Goal: Task Accomplishment & Management: Manage account settings

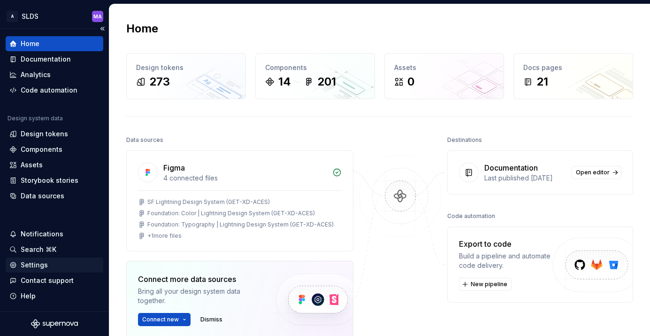
click at [54, 265] on div "Settings" at bounding box center [54, 264] width 90 height 9
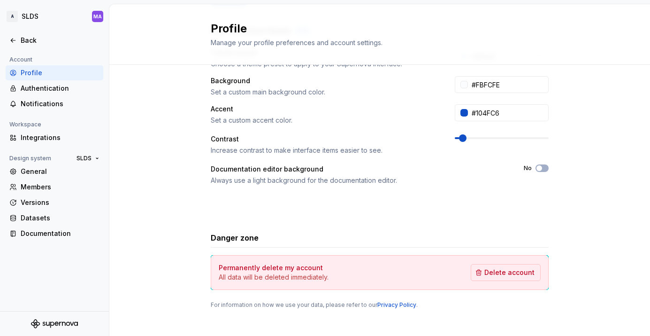
scroll to position [202, 0]
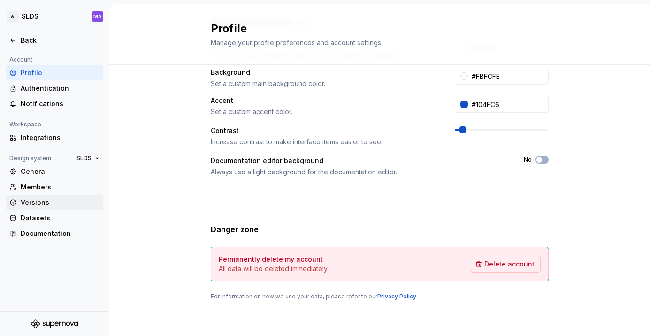
click at [54, 202] on div "Versions" at bounding box center [60, 202] width 79 height 9
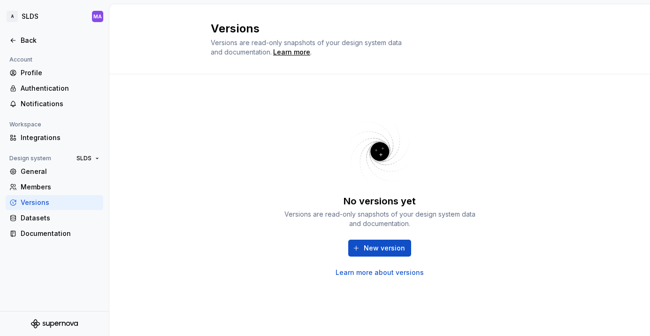
click at [381, 272] on link "Learn more about versions" at bounding box center [380, 272] width 88 height 9
click at [373, 247] on span "New version" at bounding box center [384, 247] width 41 height 9
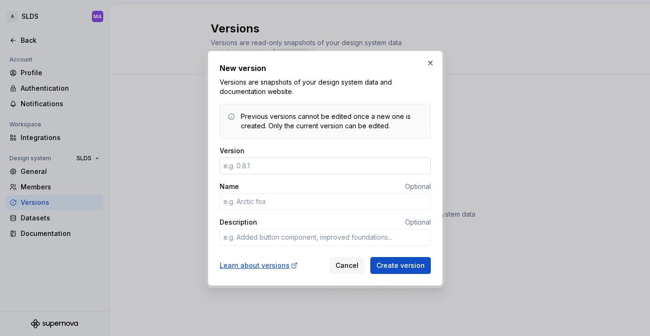
click at [291, 167] on input "Version" at bounding box center [325, 165] width 211 height 17
type input "1"
type textarea "*"
type input "1.0"
type textarea "*"
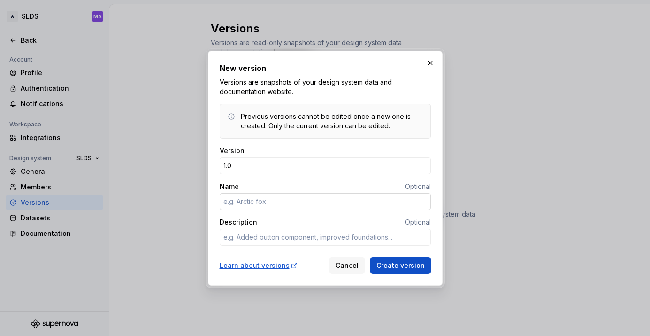
click at [282, 202] on input "Name" at bounding box center [325, 201] width 211 height 17
type input "p"
type textarea "*"
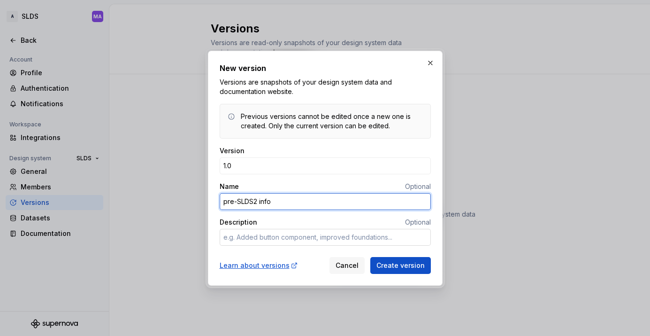
type input "pre-SLDS2 info"
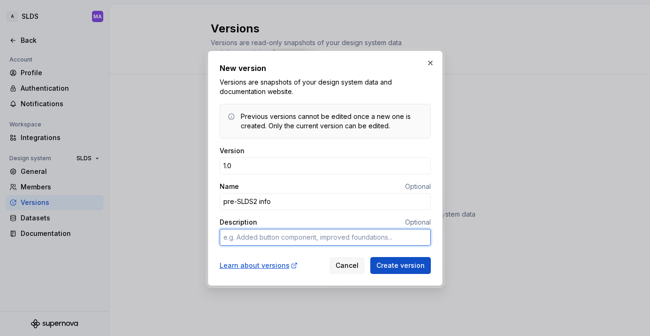
type textarea "*"
click at [337, 239] on textarea "Description" at bounding box center [325, 237] width 211 height 17
type textarea "t"
type textarea "*"
type textarea "th"
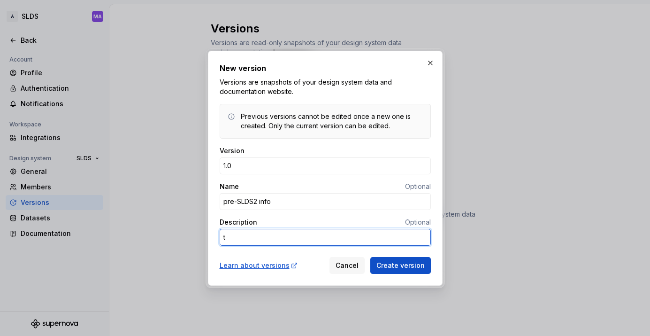
type textarea "*"
type textarea "the"
type textarea "*"
type textarea "the"
type textarea "*"
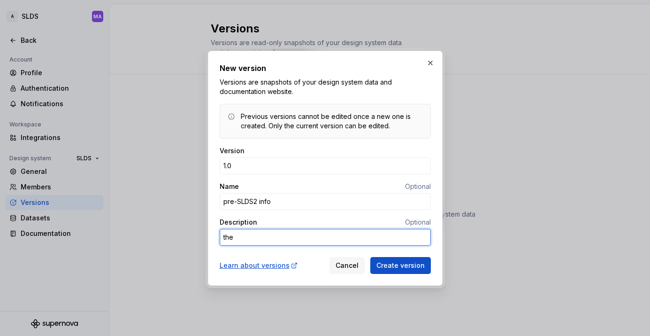
type textarea "the v"
type textarea "*"
type textarea "the ve"
type textarea "*"
type textarea "the ver"
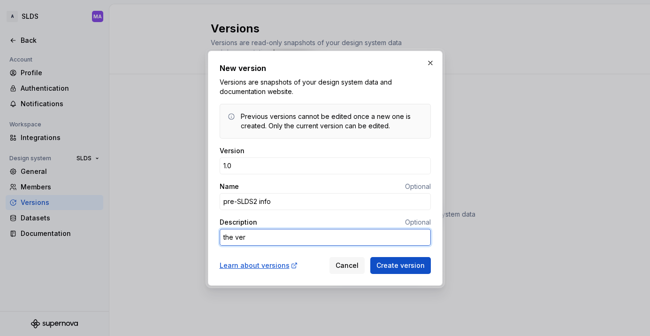
type textarea "*"
type textarea "the vers"
type textarea "*"
type textarea "the versi"
type textarea "*"
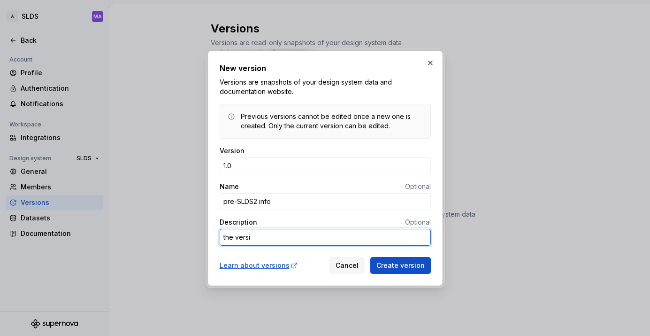
type textarea "the versio"
type textarea "*"
type textarea "the version"
type textarea "*"
type textarea "the version"
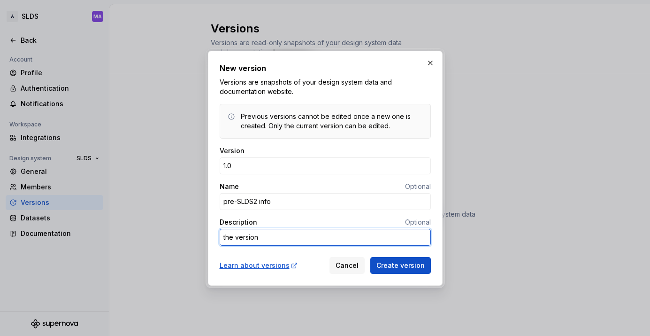
type textarea "*"
type textarea "the version t"
type textarea "*"
type textarea "the version th"
type textarea "*"
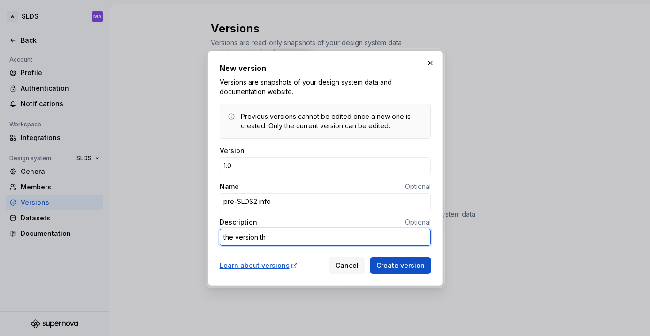
type textarea "the version t"
type textarea "*"
type textarea "the version"
type textarea "*"
type textarea "the version t"
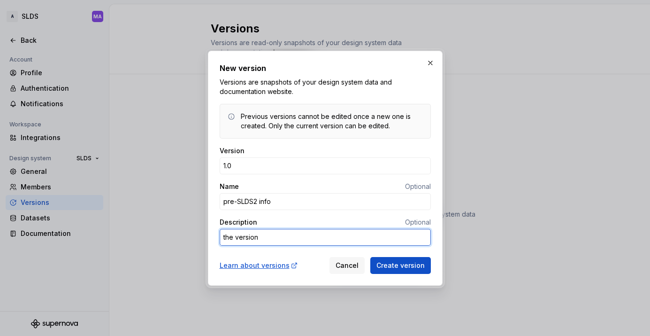
type textarea "*"
type textarea "the version th"
type textarea "*"
type textarea "the version tha"
type textarea "*"
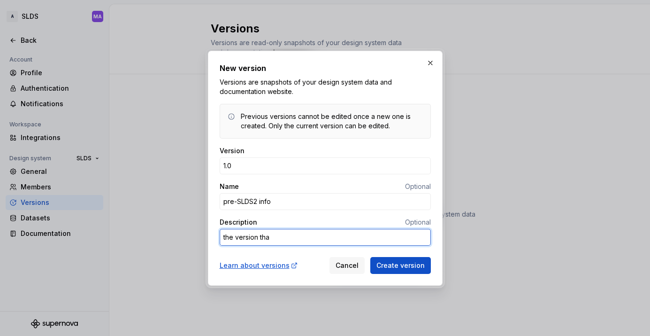
type textarea "the version that"
type textarea "*"
type textarea "the version that"
type textarea "*"
type textarea "the version that o"
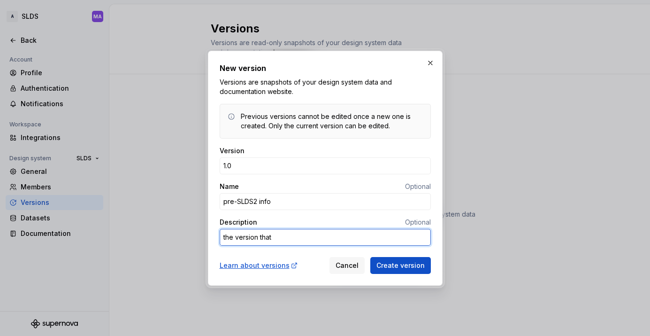
type textarea "*"
type textarea "the version that on"
type textarea "*"
type textarea "the version that onl"
type textarea "*"
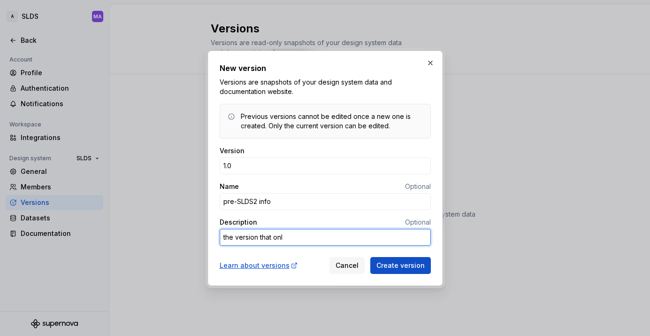
type textarea "the version that only"
type textarea "*"
type textarea "the version that only"
type textarea "*"
type textarea "the version that only i"
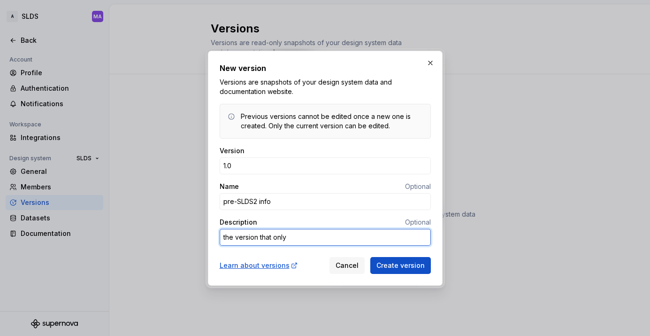
type textarea "*"
type textarea "the version that only in"
type textarea "*"
type textarea "the version that only inc"
type textarea "*"
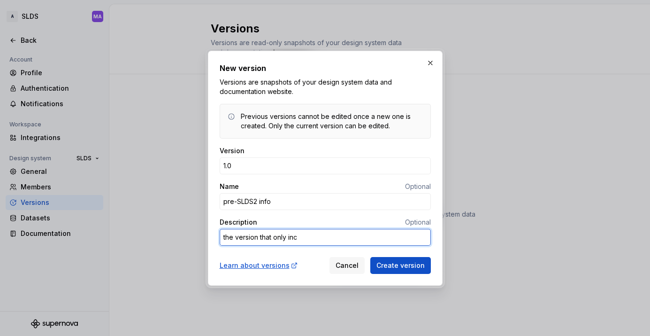
type textarea "the version that only incl"
type textarea "*"
type textarea "the version that only inclu"
type textarea "*"
type textarea "the version that only includ"
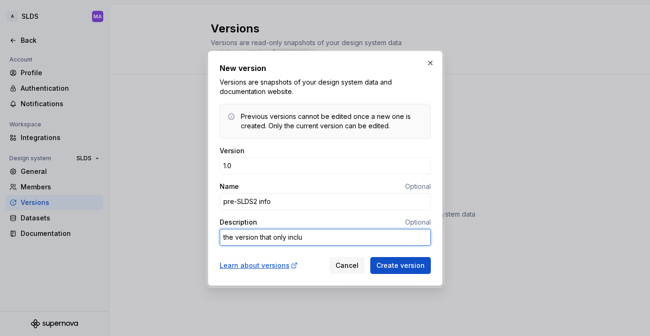
type textarea "*"
type textarea "the version that only include"
type textarea "*"
type textarea "the version that only includes"
type textarea "*"
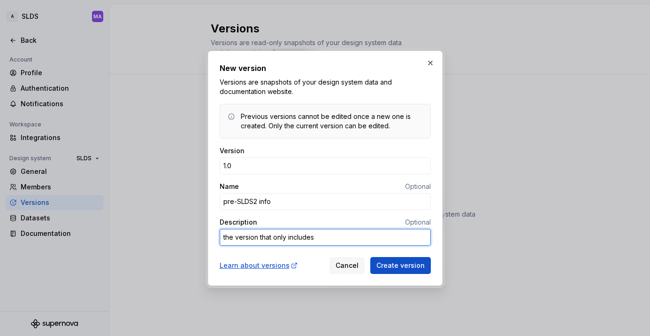
type textarea "the version that only includes"
type textarea "*"
type textarea "the version that only includes S"
type textarea "*"
type textarea "the version that only includes SD"
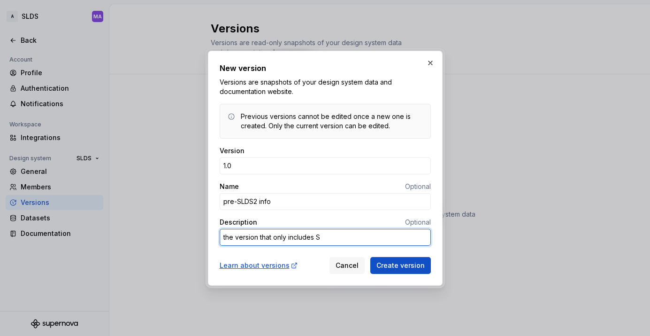
type textarea "*"
type textarea "the version that only includes SDL"
type textarea "*"
type textarea "the version that only includes SDLD"
type textarea "*"
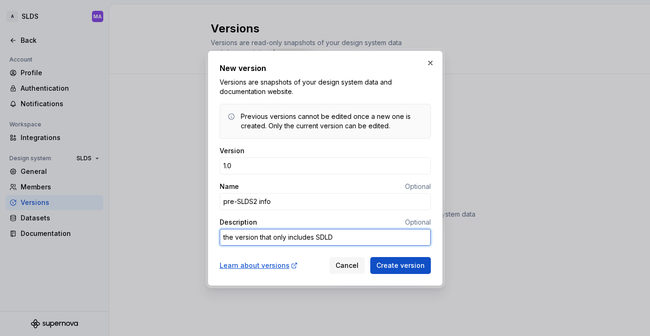
type textarea "the version that only includes SDL"
type textarea "*"
type textarea "the version that only includes SD"
type textarea "*"
type textarea "the version that only includes S"
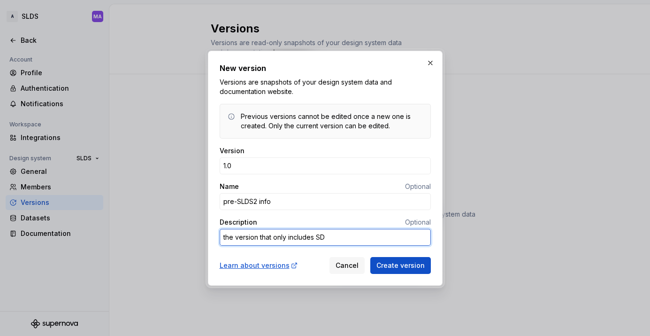
type textarea "*"
type textarea "the version that only includes SL"
type textarea "*"
type textarea "the version that only includes SLD"
type textarea "*"
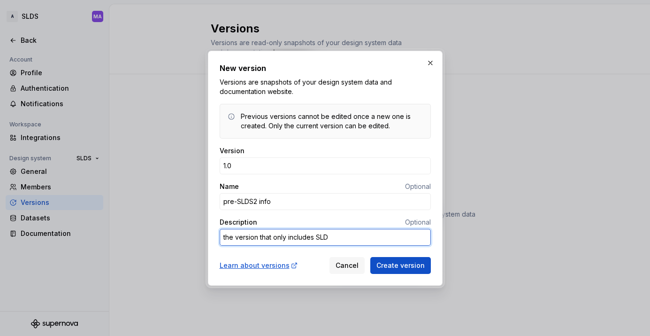
type textarea "the version that only includes SLDS"
type textarea "*"
type textarea "the version that only includes SLDS1"
type textarea "*"
type textarea "the version that only includes SLDS1"
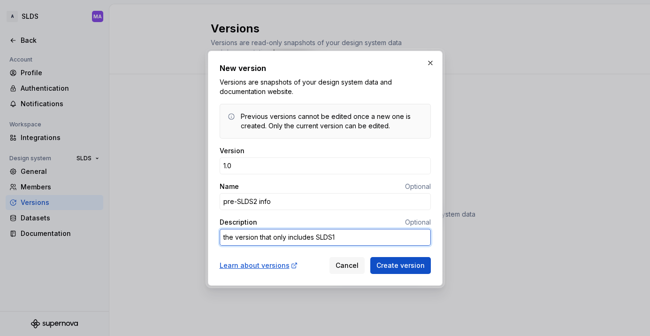
type textarea "*"
type textarea "the version that only includes SLDS1 i"
type textarea "*"
type textarea "the version that only includes SLDS1 in"
type textarea "*"
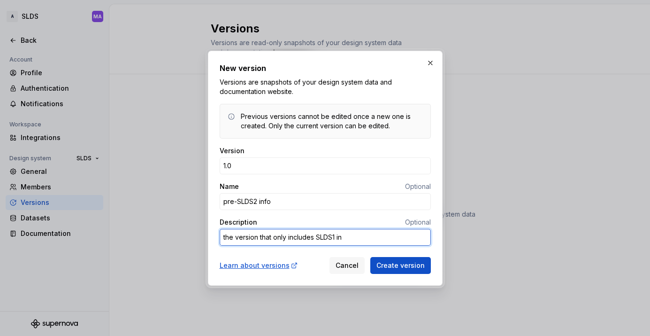
type textarea "the version that only includes SLDS1 inf"
type textarea "*"
type textarea "the version that only includes SLDS1 info"
type textarea "*"
type textarea "the version that only includes SLDS1 info."
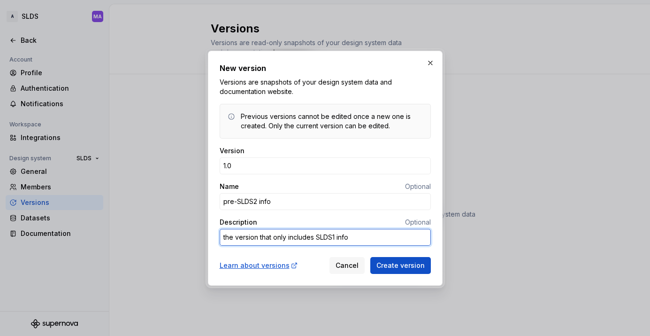
type textarea "*"
type textarea "The version that only includes SLDS1 info."
type textarea "*"
click at [390, 239] on textarea "The version that only includes SLDS1 info." at bounding box center [325, 237] width 211 height 17
type textarea "The version that only includes SLDS1 info."
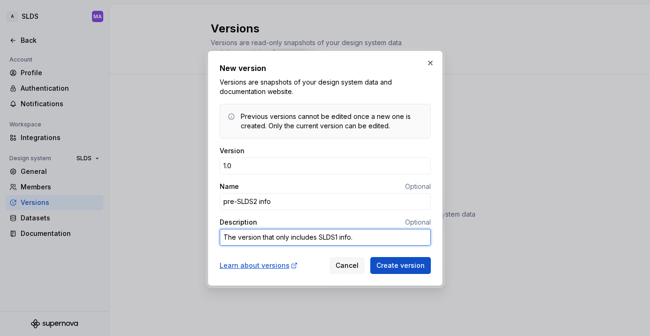
type textarea "*"
type textarea "The version that only includes SLDS1 info. M"
type textarea "*"
type textarea "The version that only includes SLDS1 info. Mo"
type textarea "*"
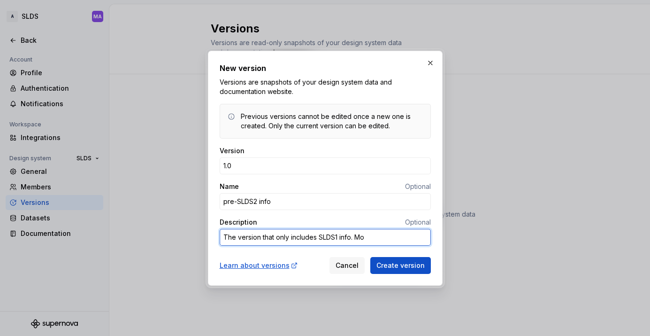
type textarea "The version that only includes SLDS1 info. Mov"
type textarea "*"
type textarea "The version that only includes SLDS1 info. Movi"
type textarea "*"
type textarea "The version that only includes SLDS1 info. [GEOGRAPHIC_DATA]"
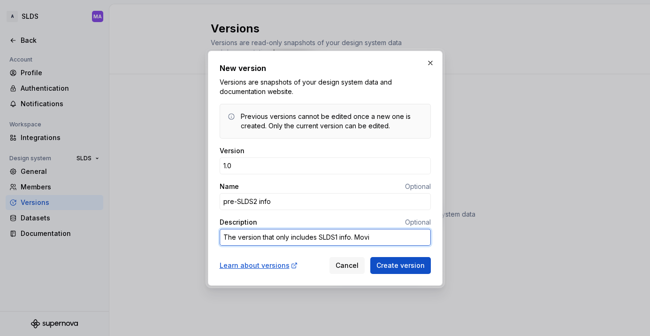
type textarea "*"
type textarea "The version that only includes SLDS1 info. Moving"
type textarea "*"
type textarea "The version that only includes SLDS1 info. Moving"
type textarea "*"
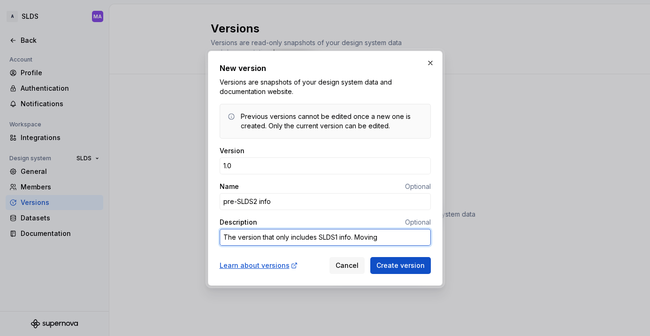
type textarea "The version that only includes SLDS1 info. Moving o"
type textarea "*"
type textarea "The version that only includes SLDS1 info. Moving on"
type textarea "*"
type textarea "The version that only includes SLDS1 info. Moving on"
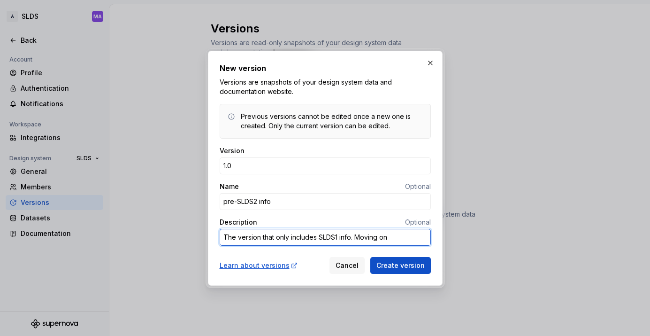
type textarea "*"
type textarea "The version that only includes SLDS1 info. Moving on t"
type textarea "*"
type textarea "The version that only includes SLDS1 info. Moving on to"
type textarea "*"
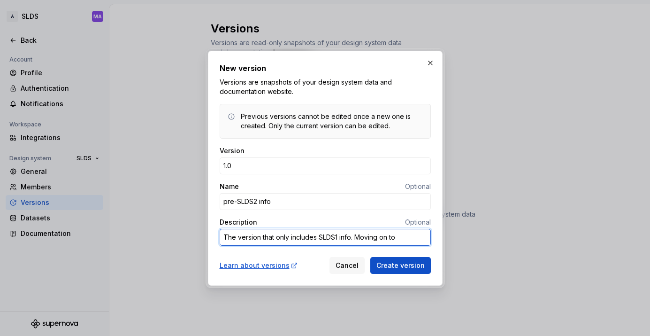
type textarea "The version that only includes SLDS1 info. Moving on to"
type textarea "*"
type textarea "The version that only includes SLDS1 info. Moving on to i"
type textarea "*"
type textarea "The version that only includes SLDS1 info. Moving on to in"
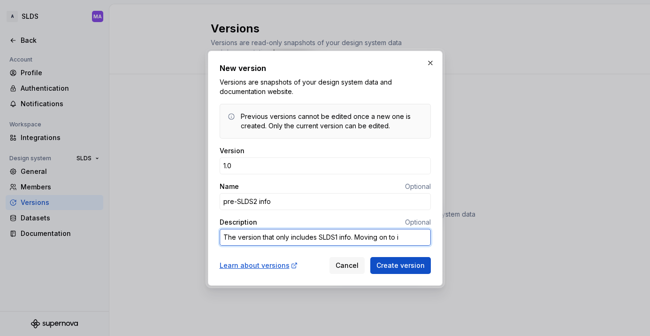
type textarea "*"
type textarea "The version that only includes SLDS1 info. Moving on to inc"
type textarea "*"
type textarea "The version that only includes SLDS1 info. Moving on to inco"
type textarea "*"
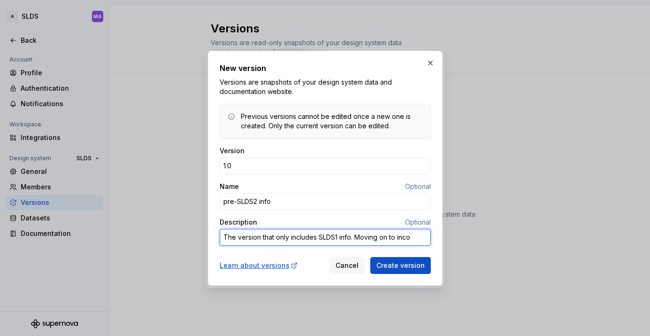
type textarea "The version that only includes SLDS1 info. Moving on to incor"
type textarea "*"
type textarea "The version that only includes SLDS1 info. Moving on to incorp"
type textarea "*"
type textarea "The version that only includes SLDS1 info. Moving on to incorpo"
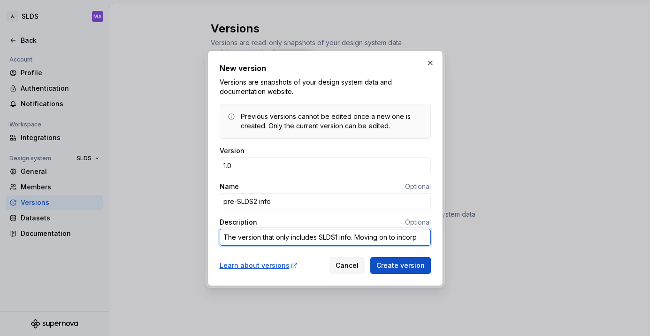
type textarea "*"
type textarea "The version that only includes SLDS1 info. Moving on to incorpor"
type textarea "*"
type textarea "The version that only includes SLDS1 info. Moving on to incorpora"
type textarea "*"
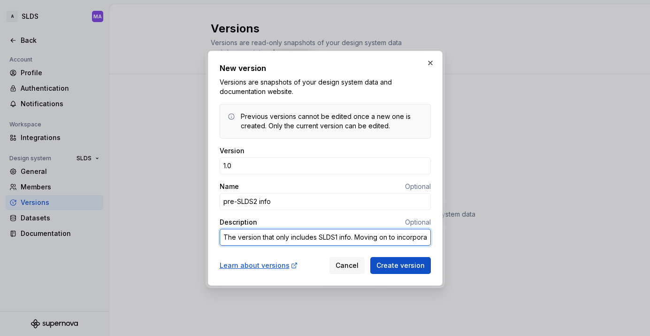
type textarea "The version that only includes SLDS1 info. Moving on to incorporat"
type textarea "*"
type textarea "The version that only includes SLDS1 info. Moving on to incorporate"
type textarea "*"
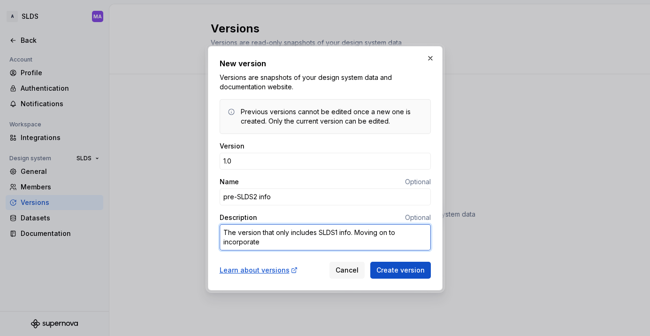
type textarea "The version that only includes SLDS1 info. Moving on to incorporate"
type textarea "*"
type textarea "The version that only includes SLDS1 info. Moving on to incorporate S"
type textarea "*"
type textarea "The version that only includes SLDS1 info. Moving on to incorporate SL"
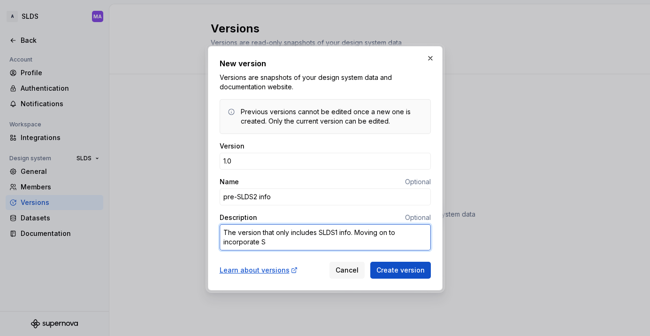
type textarea "*"
type textarea "The version that only includes SLDS1 info. Moving on to incorporate SLD"
type textarea "*"
type textarea "The version that only includes SLDS1 info. Moving on to incorporate SLDS"
type textarea "*"
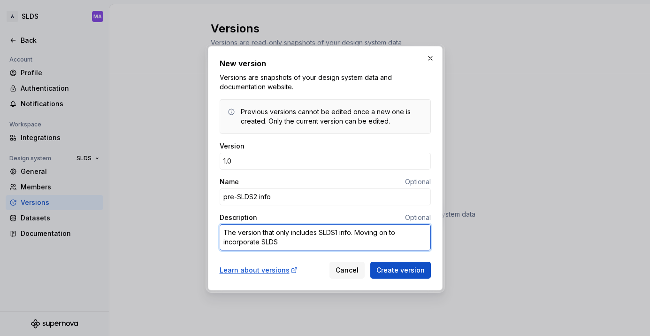
type textarea "The version that only includes SLDS1 info. Moving on to incorporate SLDS2"
type textarea "*"
type textarea "The version that only includes SLDS1 info. Moving on to incorporate SLDS2"
type textarea "*"
type textarea "The version that only includes SLDS1 info. Moving on to incorporate SLDS2 d"
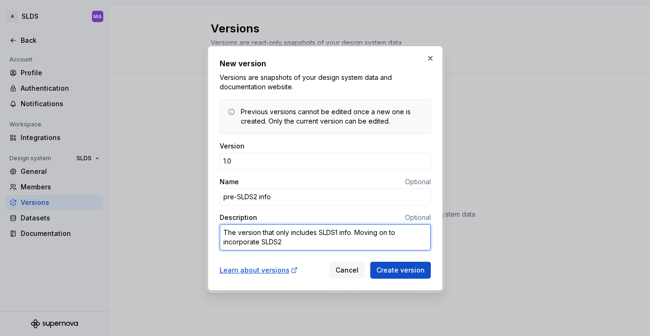
type textarea "*"
type textarea "The version that only includes SLDS1 info. Moving on to incorporate SLDS2 da"
type textarea "*"
type textarea "The version that only includes SLDS1 info. Moving on to incorporate SLDS2 dat"
type textarea "*"
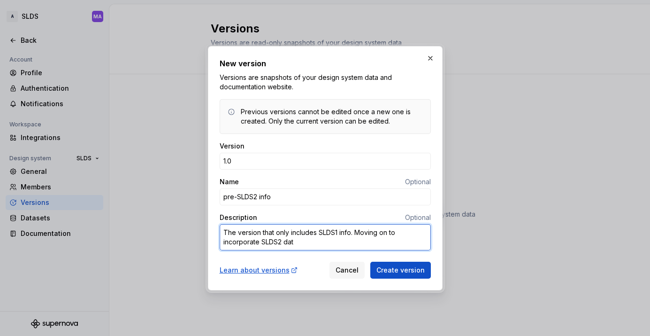
type textarea "The version that only includes SLDS1 info. Moving on to incorporate SLDS2 data"
type textarea "*"
type textarea "The version that only includes SLDS1 info. Moving on to incorporate SLDS2 data."
type textarea "*"
type textarea "The version that only includes SLDS1 info. Moving on to incorporate SLDS2 data."
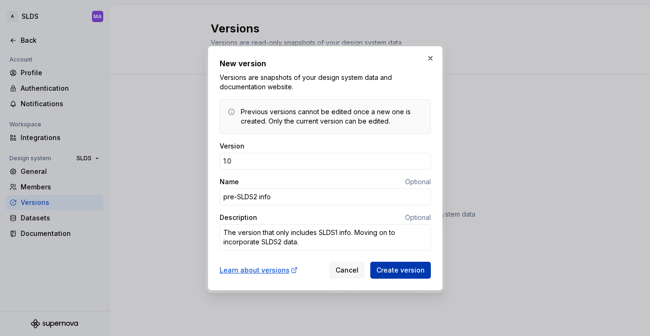
click at [403, 268] on span "Create version" at bounding box center [401, 269] width 48 height 9
type textarea "*"
